Goal: Use online tool/utility: Utilize a website feature to perform a specific function

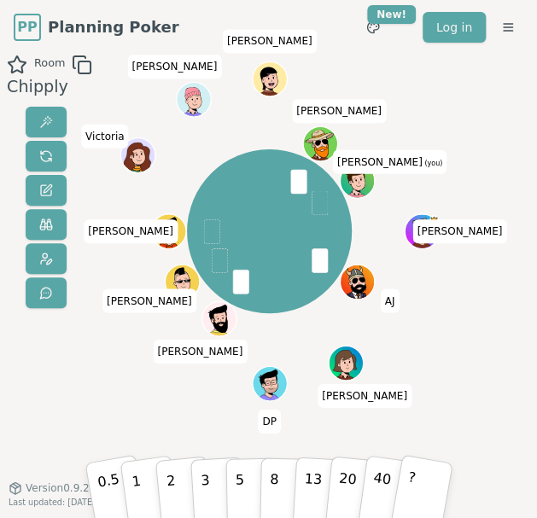
drag, startPoint x: 241, startPoint y: 496, endPoint x: 167, endPoint y: 387, distance: 130.9
click at [167, 387] on div "Room Chipply [PERSON_NAME] [PERSON_NAME] [PERSON_NAME] DP [PERSON_NAME] [PERSON…" at bounding box center [268, 289] width 537 height 469
click at [266, 486] on button "8" at bounding box center [285, 484] width 53 height 78
click at [180, 481] on button "2" at bounding box center [183, 483] width 58 height 81
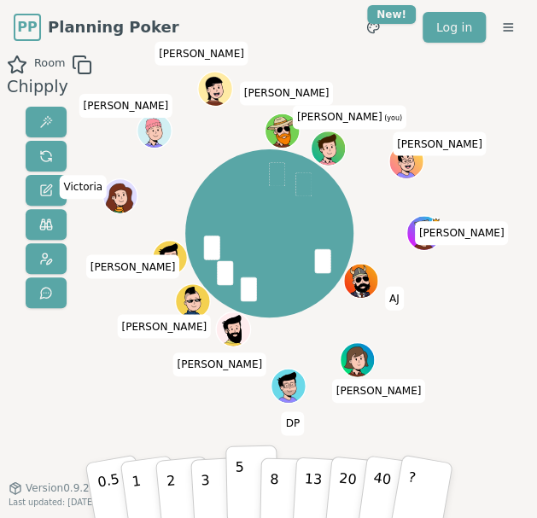
click at [239, 480] on p "5" at bounding box center [240, 484] width 10 height 58
click at [206, 487] on p "3" at bounding box center [205, 485] width 12 height 58
click at [207, 483] on button "3" at bounding box center [216, 483] width 55 height 79
click at [149, 386] on div "[PERSON_NAME] [PERSON_NAME] [PERSON_NAME] DP [PERSON_NAME] [PERSON_NAME] [PERSO…" at bounding box center [268, 289] width 271 height 469
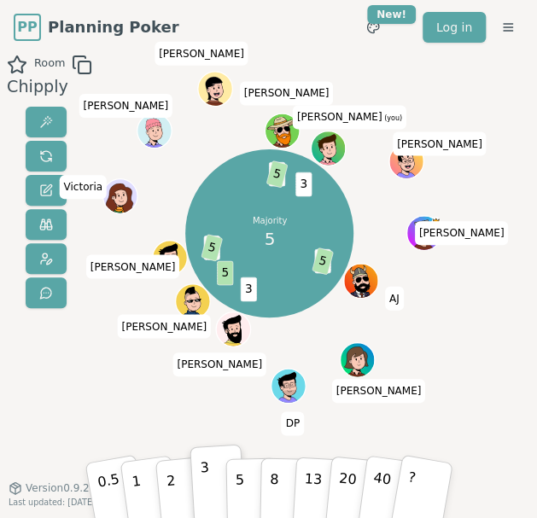
click at [95, 377] on div "Room Chipply Majority 5 8 5 3 5 3 5 3 5 3 [PERSON_NAME] [PERSON_NAME] [PERSON_N…" at bounding box center [268, 289] width 537 height 469
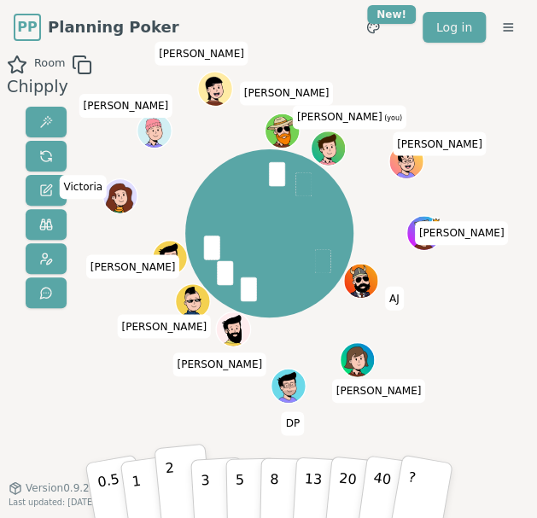
click at [174, 480] on button "2" at bounding box center [183, 483] width 58 height 81
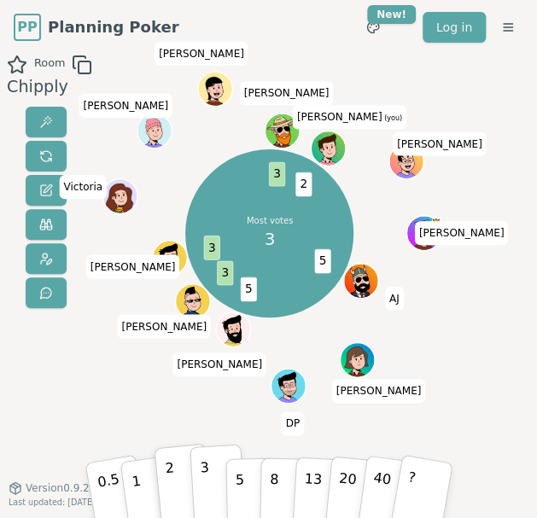
click at [206, 479] on p "3" at bounding box center [205, 485] width 12 height 58
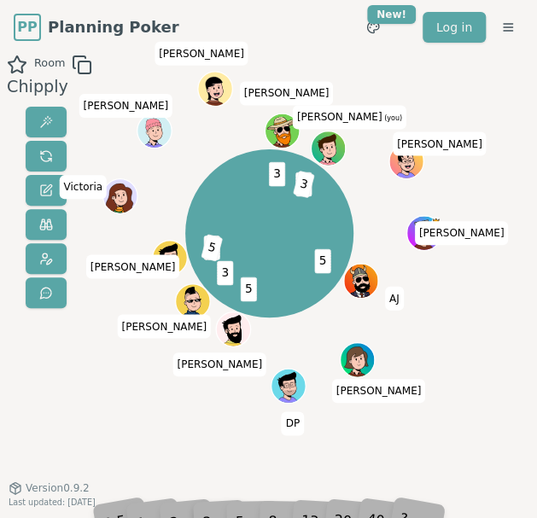
click at [143, 412] on div "5 5 3 3 5 3 2 3 [PERSON_NAME] [PERSON_NAME] [PERSON_NAME] DP [PERSON_NAME] [PER…" at bounding box center [268, 289] width 271 height 469
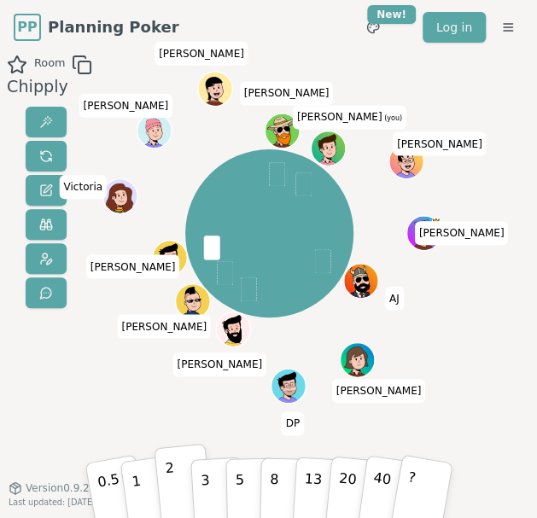
click at [178, 488] on button "2" at bounding box center [183, 483] width 58 height 81
click at [140, 490] on button "1" at bounding box center [148, 483] width 61 height 83
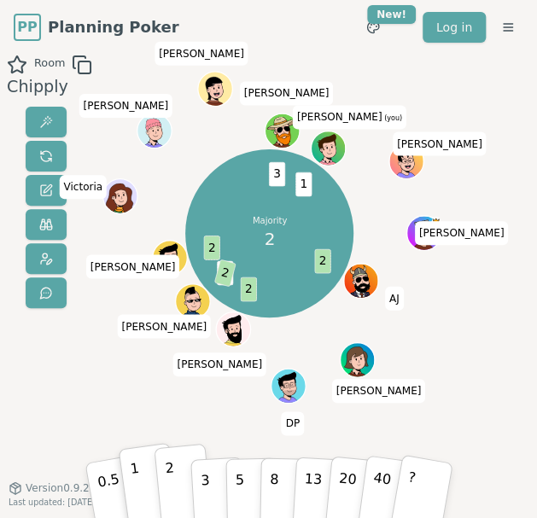
click at [175, 487] on button "2" at bounding box center [183, 483] width 58 height 81
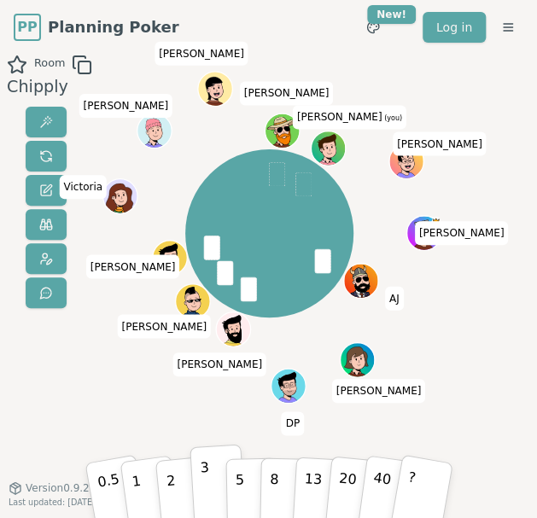
click at [206, 486] on p "3" at bounding box center [205, 485] width 12 height 58
click at [242, 485] on p "5" at bounding box center [240, 484] width 10 height 58
click at [249, 480] on button "5" at bounding box center [251, 484] width 53 height 78
click at [128, 373] on div "Room Chipply [PERSON_NAME] [PERSON_NAME] [PERSON_NAME] DP [PERSON_NAME] [PERSON…" at bounding box center [268, 289] width 537 height 469
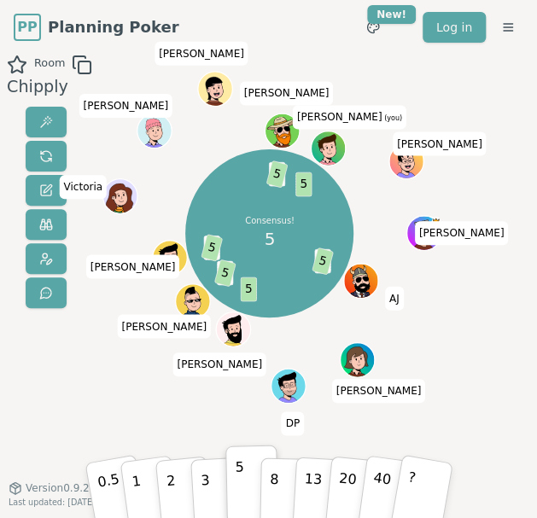
click at [157, 404] on div "Consensus! 5 3 5 5 3 5 8 5 3 5 5 [PERSON_NAME] [PERSON_NAME] [PERSON_NAME] DP […" at bounding box center [268, 289] width 271 height 469
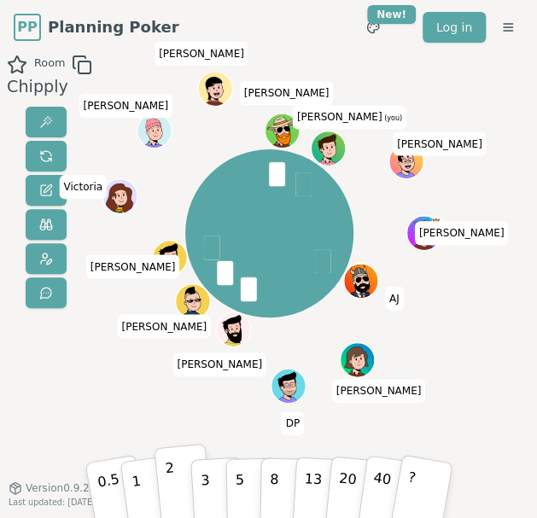
click at [176, 486] on button "2" at bounding box center [183, 483] width 58 height 81
click at [213, 480] on button "3" at bounding box center [216, 483] width 55 height 79
click at [70, 391] on div "Room Chipply" at bounding box center [46, 289] width 92 height 469
click at [106, 387] on div "Room Chipply [PERSON_NAME] [PERSON_NAME] [PERSON_NAME] DP [PERSON_NAME] [PERSON…" at bounding box center [268, 289] width 537 height 469
click at [113, 381] on div "Room Chipply [PERSON_NAME] [PERSON_NAME] [PERSON_NAME] DP [PERSON_NAME] [PERSON…" at bounding box center [268, 289] width 537 height 469
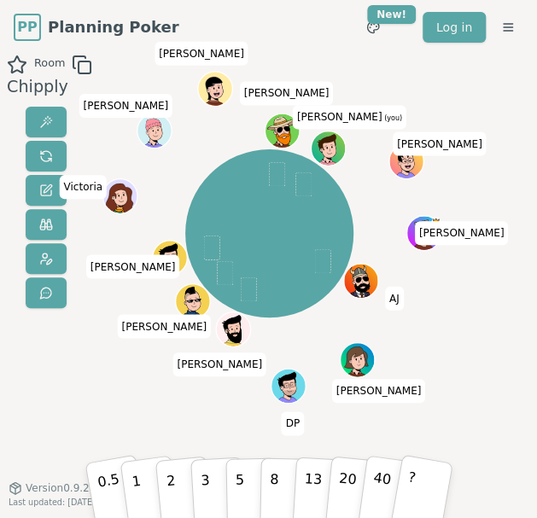
click at [469, 365] on div "Room Chipply [PERSON_NAME] [PERSON_NAME] [PERSON_NAME] DP [PERSON_NAME] [PERSON…" at bounding box center [268, 289] width 537 height 469
click at [119, 402] on div "Room Chipply [PERSON_NAME] [PERSON_NAME] [PERSON_NAME] DP [PERSON_NAME] [PERSON…" at bounding box center [268, 289] width 537 height 469
click at [115, 393] on div "Room Chipply [PERSON_NAME] [PERSON_NAME] [PERSON_NAME] DP [PERSON_NAME] [PERSON…" at bounding box center [268, 289] width 537 height 469
click at [133, 352] on div "[PERSON_NAME] [PERSON_NAME] [PERSON_NAME] DP [PERSON_NAME] [PERSON_NAME] [PERSO…" at bounding box center [268, 233] width 271 height 296
